Goal: Task Accomplishment & Management: Manage account settings

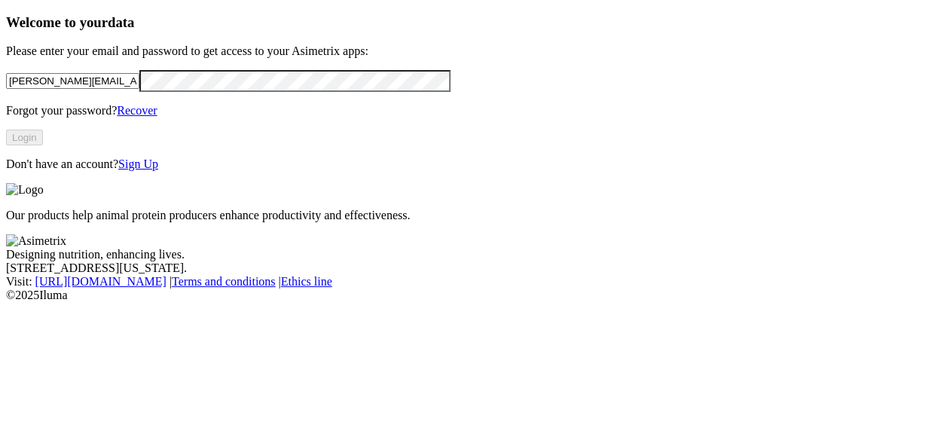
click at [139, 89] on input "[PERSON_NAME][EMAIL_ADDRESS][PERSON_NAME][DOMAIN_NAME]" at bounding box center [72, 81] width 133 height 16
type input "[PERSON_NAME][EMAIL_ADDRESS][PERSON_NAME][DOMAIN_NAME]"
click input "submit" at bounding box center [0, 0] width 0 height 0
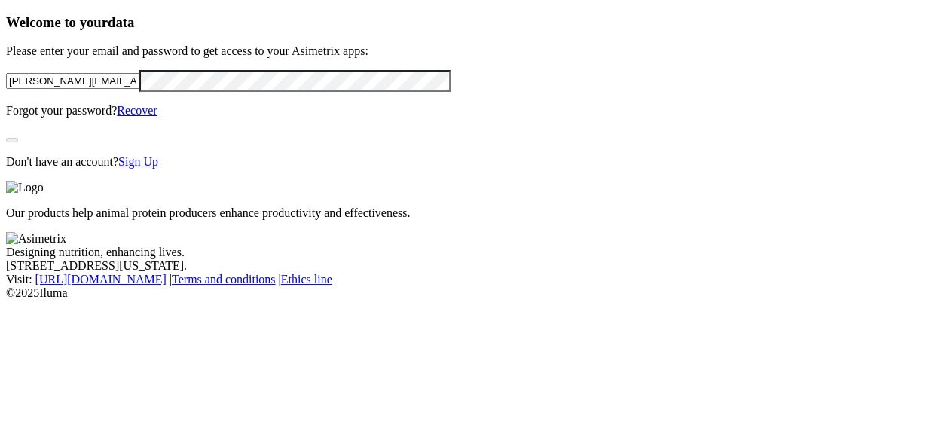
drag, startPoint x: 341, startPoint y: 224, endPoint x: 309, endPoint y: 212, distance: 33.9
click at [341, 169] on div "Welcome to your data Please enter your email and password to get access to your…" at bounding box center [463, 91] width 914 height 155
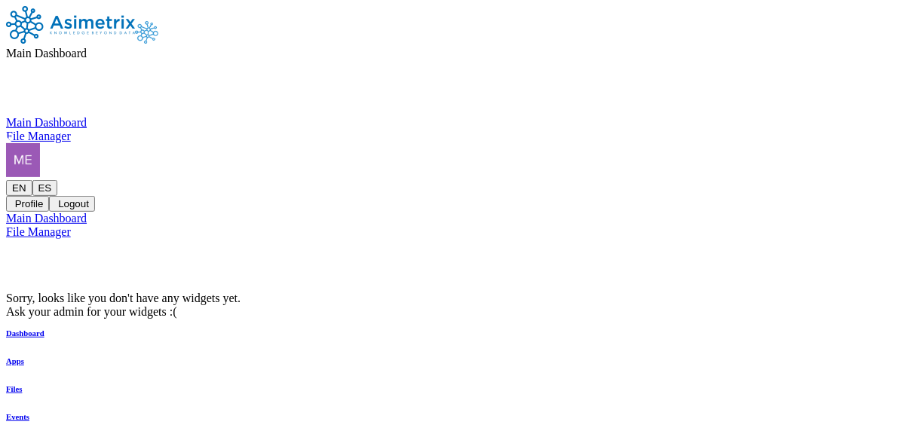
click at [6, 143] on icon at bounding box center [6, 143] width 0 height 0
click at [874, 143] on div "EN ES Profile Logout" at bounding box center [458, 177] width 905 height 69
click at [6, 180] on icon at bounding box center [6, 180] width 0 height 0
click at [49, 196] on button "Profile" at bounding box center [27, 204] width 43 height 16
click at [874, 143] on div "EN ES Profile Logout" at bounding box center [458, 177] width 905 height 69
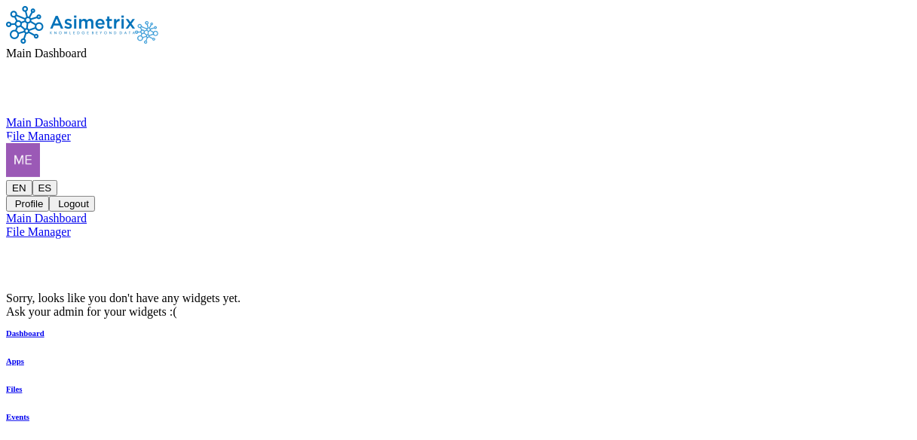
click at [6, 180] on icon at bounding box center [6, 180] width 0 height 0
click at [49, 196] on button "Profile" at bounding box center [27, 204] width 43 height 16
click at [40, 143] on img at bounding box center [23, 160] width 34 height 34
click at [6, 180] on icon at bounding box center [6, 180] width 0 height 0
click at [49, 196] on button "Profile" at bounding box center [27, 204] width 43 height 16
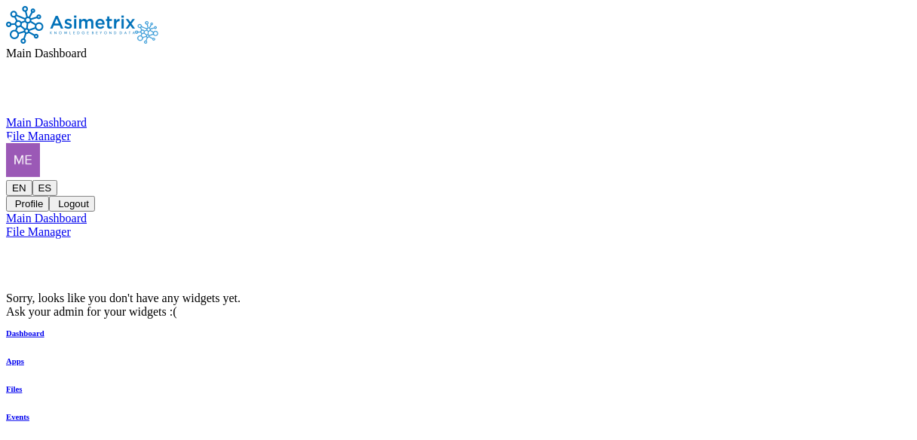
click at [6, 180] on icon at bounding box center [6, 180] width 0 height 0
click at [94, 196] on button "Logout" at bounding box center [71, 204] width 45 height 16
